Goal: Find specific page/section: Find specific page/section

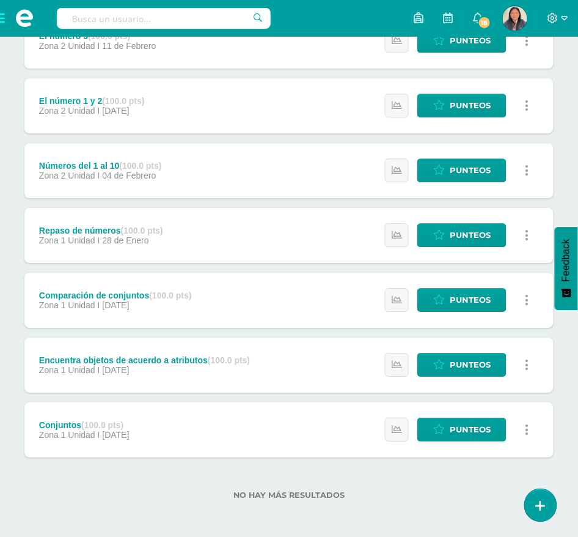
scroll to position [499, 0]
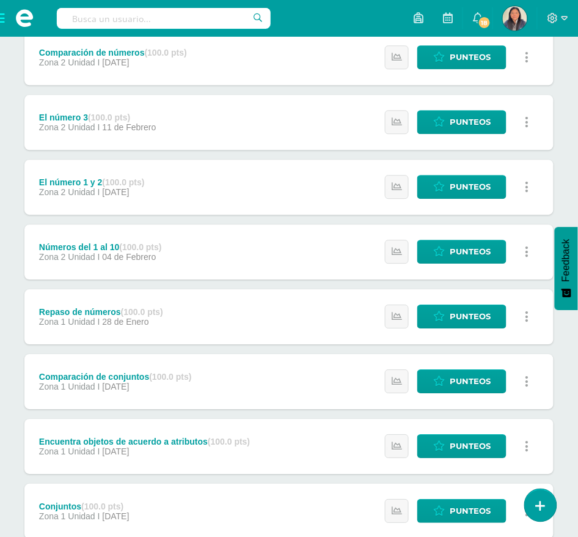
click at [179, 265] on div "Números del 1 al 10 (100.0 pts) Zona 2 Unidad I 04 de Febrero Estatus de Activi…" at bounding box center [288, 251] width 529 height 55
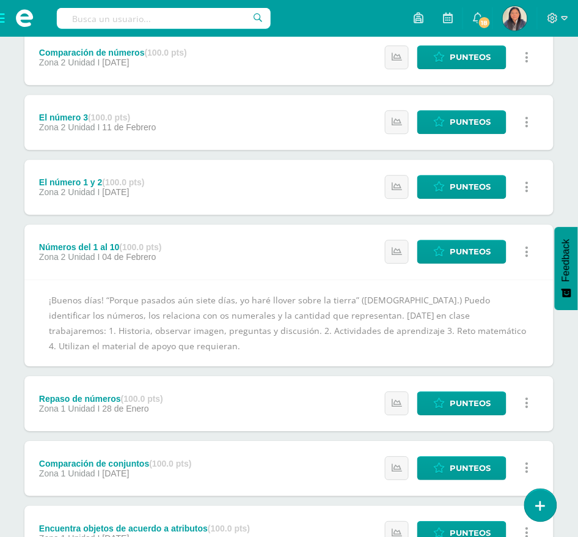
click at [260, 180] on div "El número 1 y 2 (100.0 pts) Zona 2 Unidad I 06 de Febrero Estatus de Actividad:…" at bounding box center [288, 187] width 529 height 55
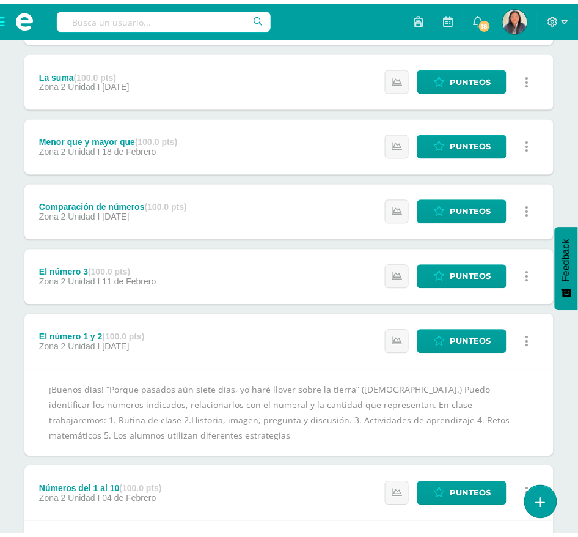
scroll to position [338, 0]
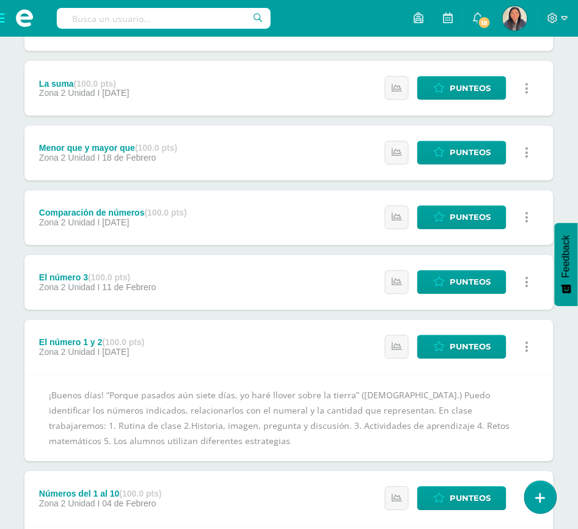
click at [250, 276] on div "El número 3 (100.0 pts) Zona 2 Unidad I 11 de Febrero Estatus de Actividad: 0 E…" at bounding box center [288, 282] width 529 height 55
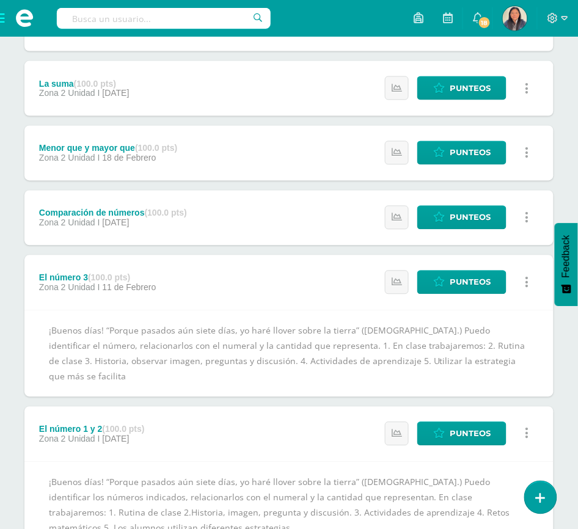
click at [252, 204] on div "Comparación de números (100.0 pts) Zona 2 Unidad I 13 de Febrero Estatus de Act…" at bounding box center [288, 218] width 529 height 55
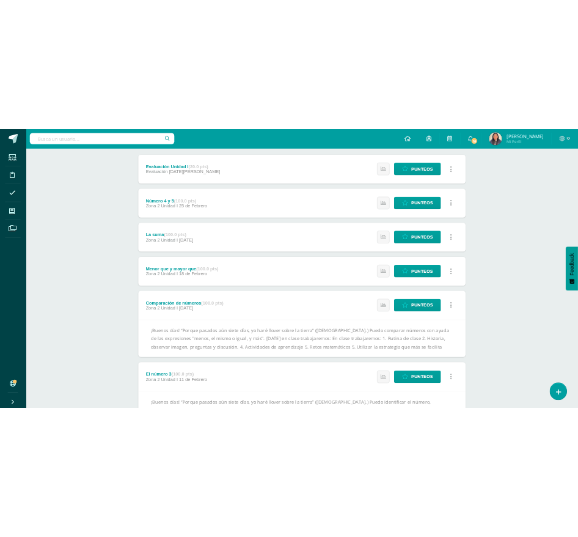
scroll to position [175, 0]
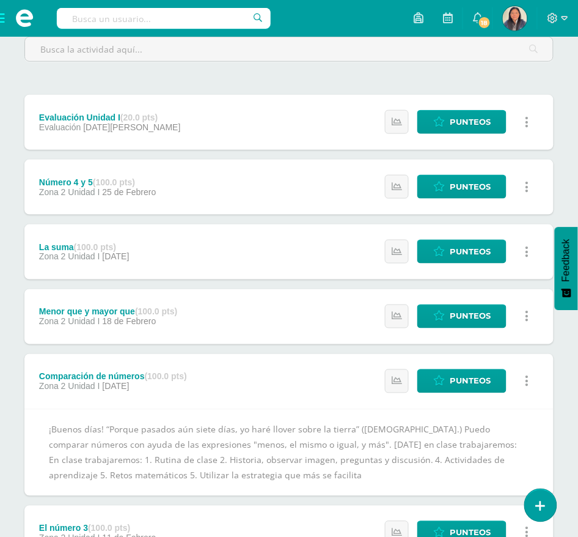
click at [304, 316] on div "Menor que y mayor que (100.0 pts) Zona 2 Unidad I 18 de Febrero Estatus de Acti…" at bounding box center [288, 316] width 529 height 55
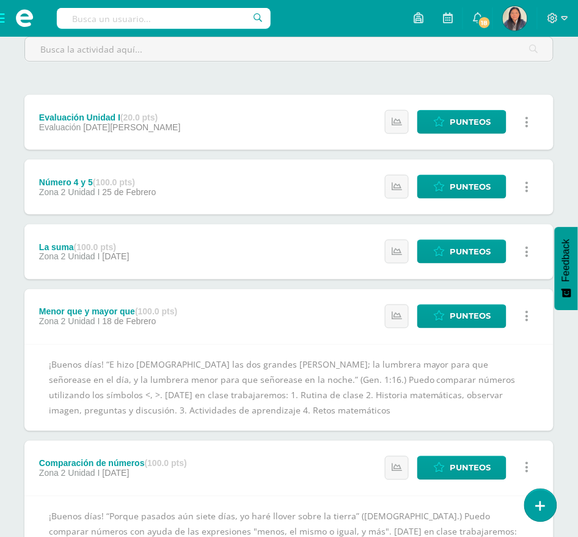
click at [225, 262] on div "La suma (100.0 pts) Zona 2 Unidad I 21 de Febrero Estatus de Actividad: 0 Estud…" at bounding box center [288, 251] width 529 height 55
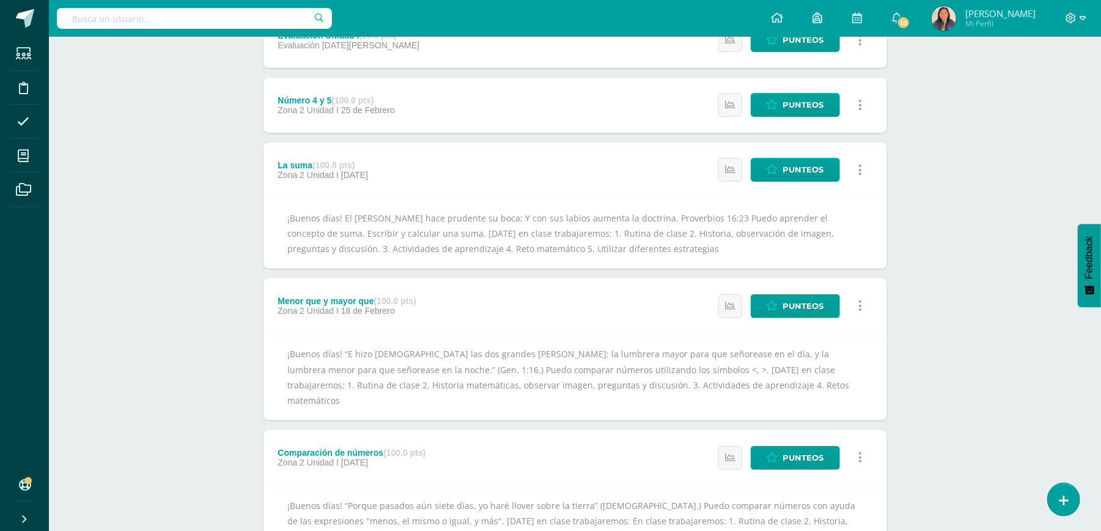
scroll to position [0, 0]
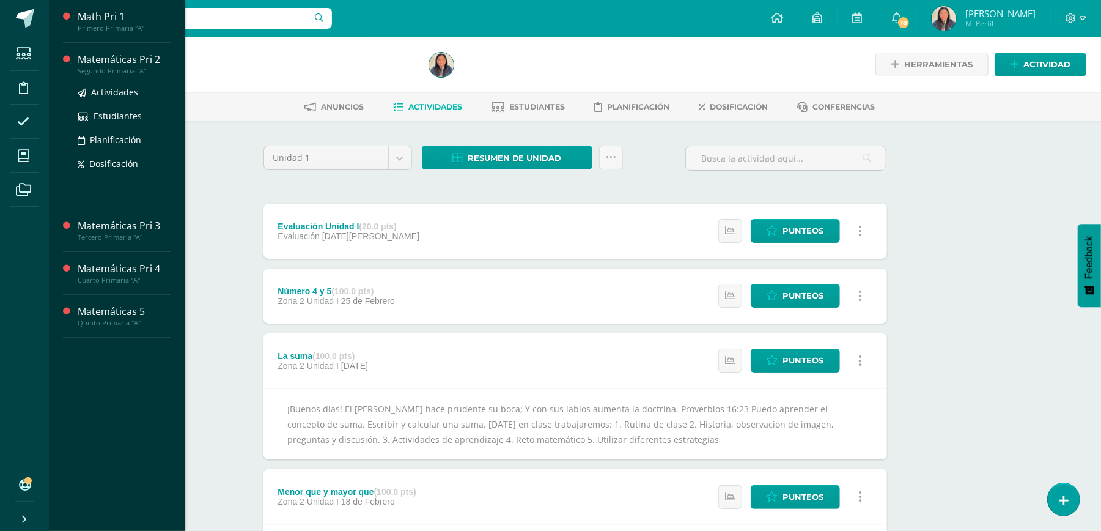
click at [138, 64] on div "Matemáticas Pri 2" at bounding box center [124, 60] width 93 height 14
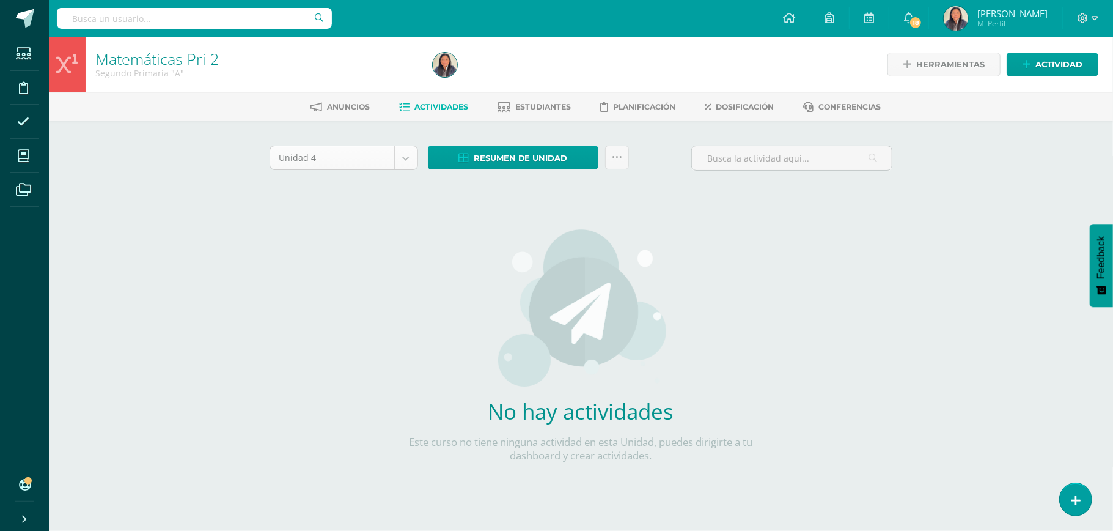
click at [406, 169] on body "Estudiantes Disciplina Asistencia Mis cursos Archivos Soporte Ayuda Reportar un…" at bounding box center [556, 262] width 1113 height 525
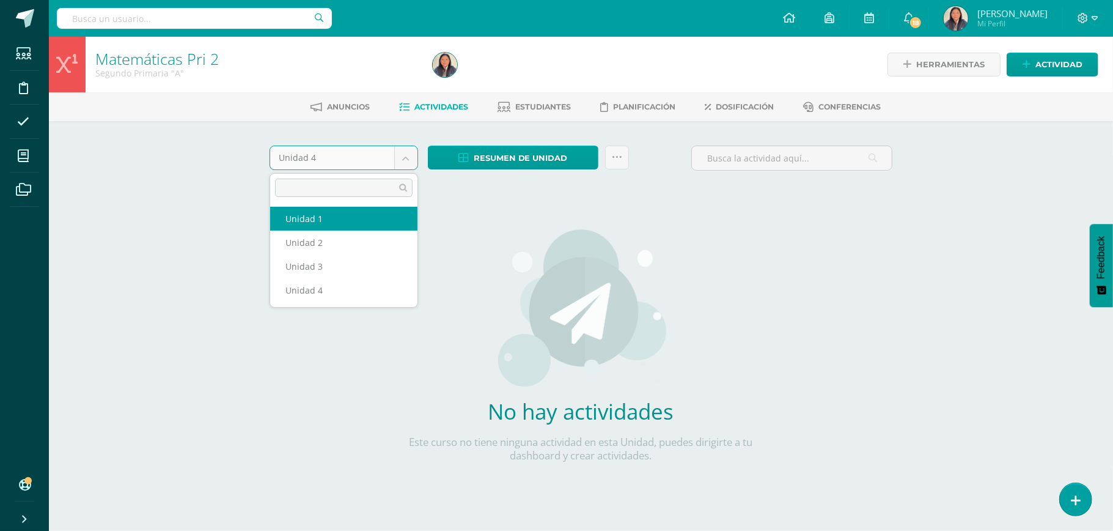
select select "Unidad 1"
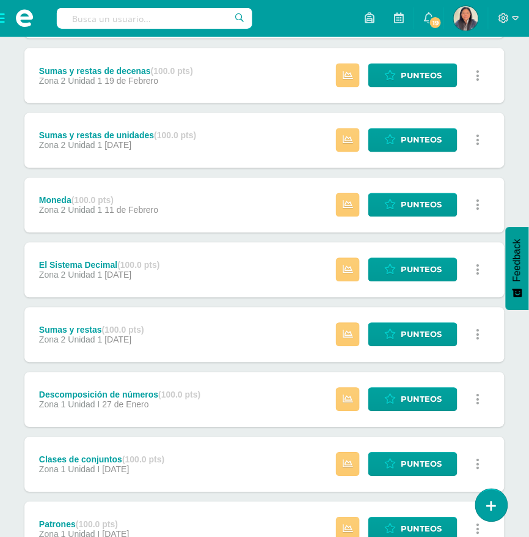
scroll to position [311, 0]
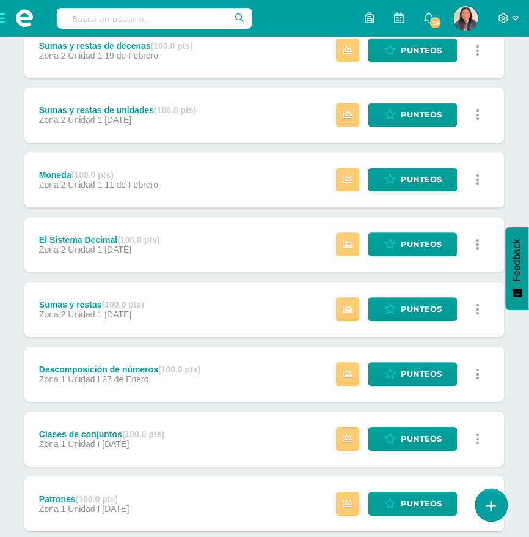
click at [241, 306] on div "Sumas y restas (100.0 pts) Zona 2 Unidad 1 [DATE] Estatus de Actividad: -1 Estu…" at bounding box center [264, 309] width 480 height 55
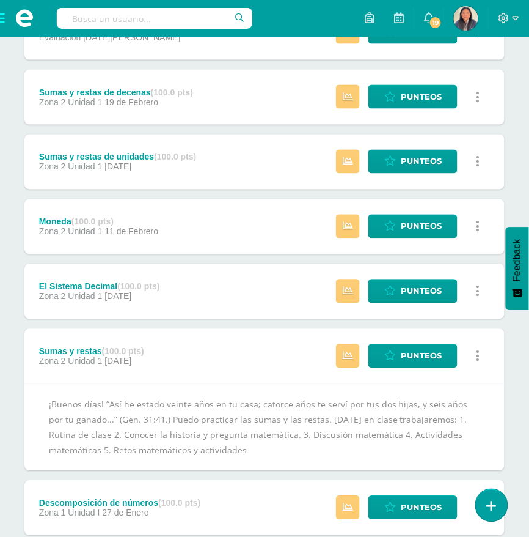
scroll to position [230, 0]
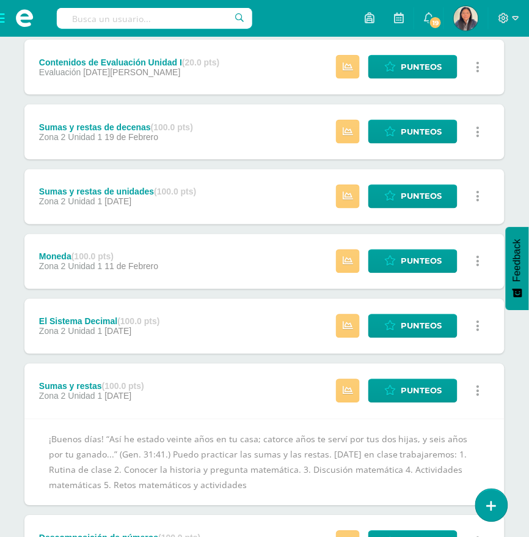
click at [226, 323] on div "El Sistema Decimal (100.0 pts) Zona 2 Unidad 1 [DATE] Estatus de Actividad: -1 …" at bounding box center [264, 326] width 480 height 55
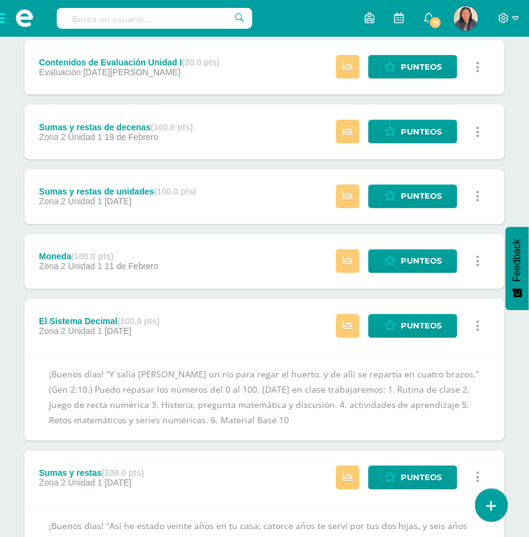
click at [228, 255] on div "Moneda (100.0 pts) Zona 2 Unidad 1 [DATE] Estatus de Actividad: -1 Estudiantes …" at bounding box center [264, 261] width 480 height 55
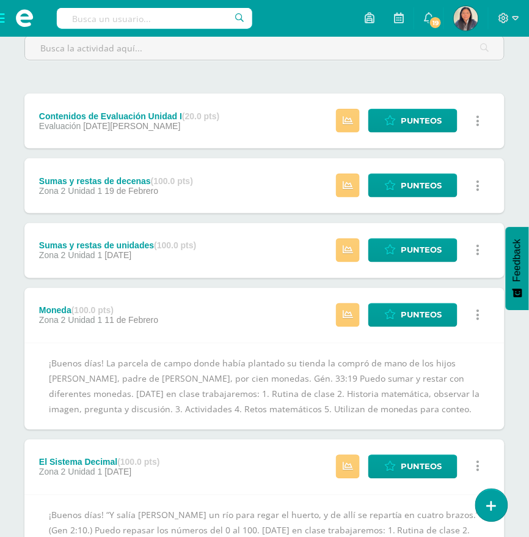
scroll to position [148, 0]
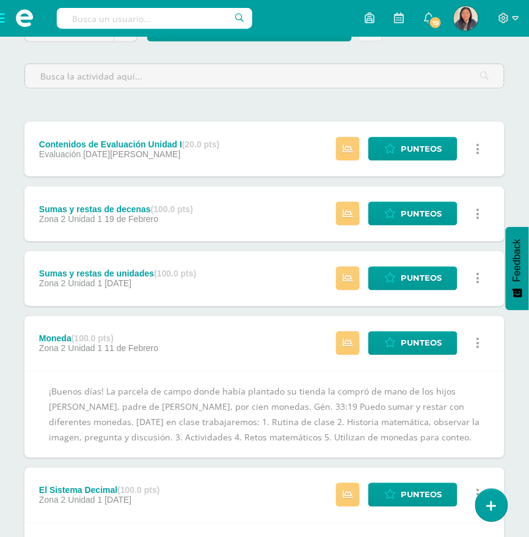
click at [215, 279] on div "Sumas y restas de unidades (100.0 pts) Zona 2 Unidad 1 [DATE] Estatus de Activi…" at bounding box center [264, 278] width 480 height 55
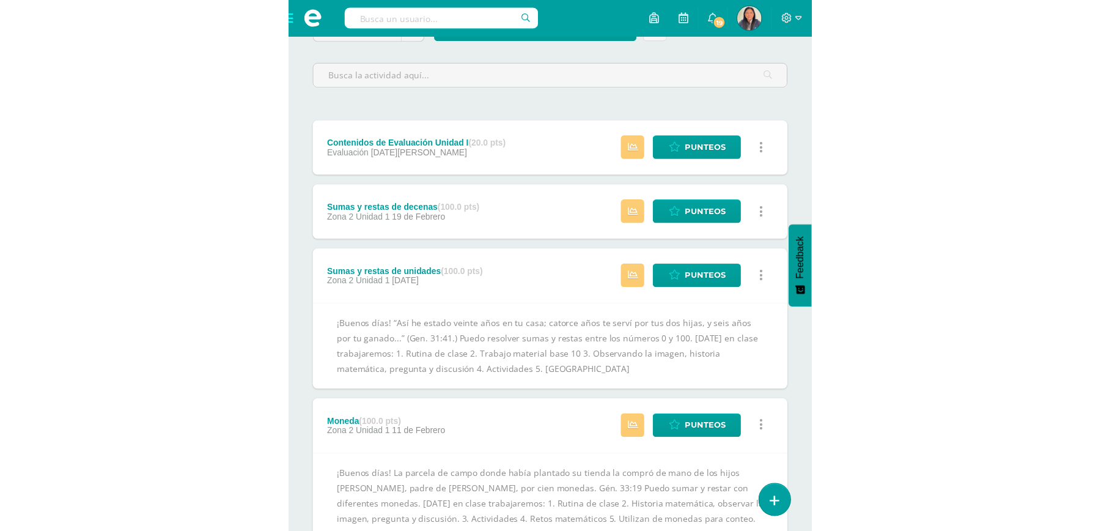
scroll to position [128, 0]
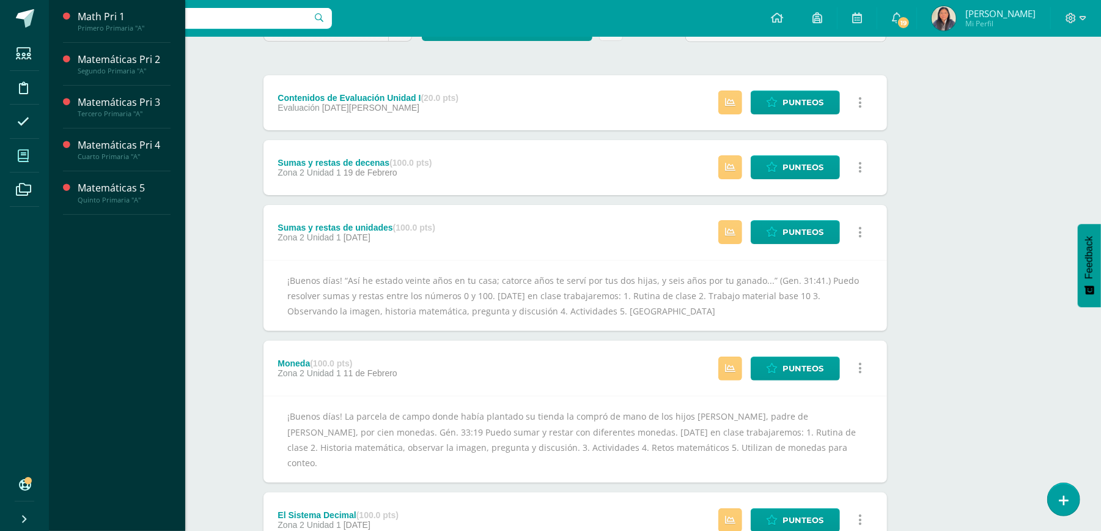
click at [32, 153] on span at bounding box center [24, 156] width 28 height 28
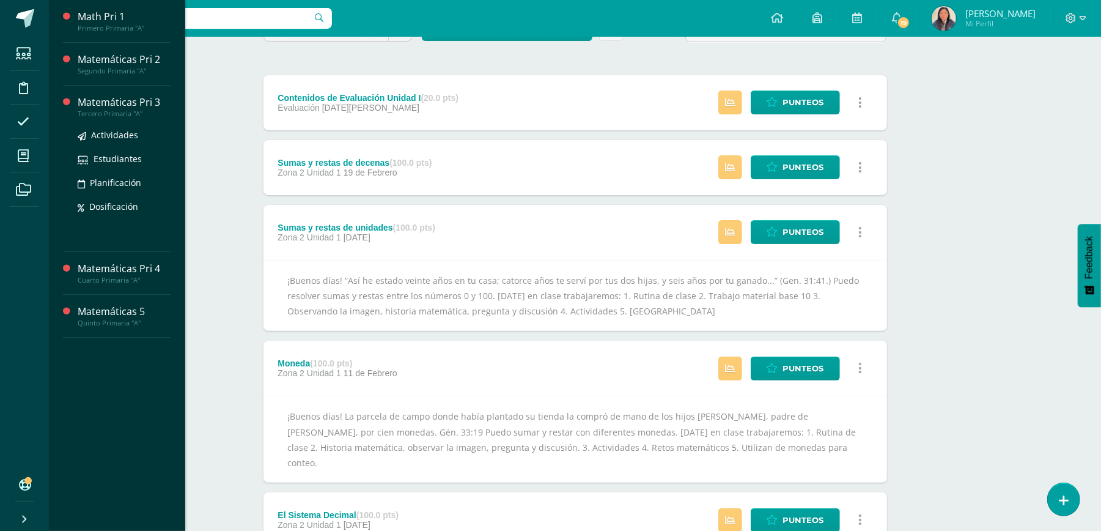
click at [116, 109] on div "Tercero Primaria "A"" at bounding box center [124, 113] width 93 height 9
